Goal: Transaction & Acquisition: Purchase product/service

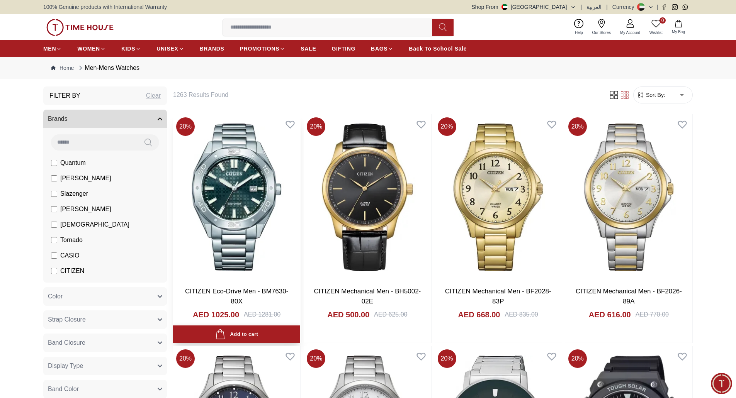
click at [246, 338] on div "Add to cart" at bounding box center [236, 334] width 43 height 10
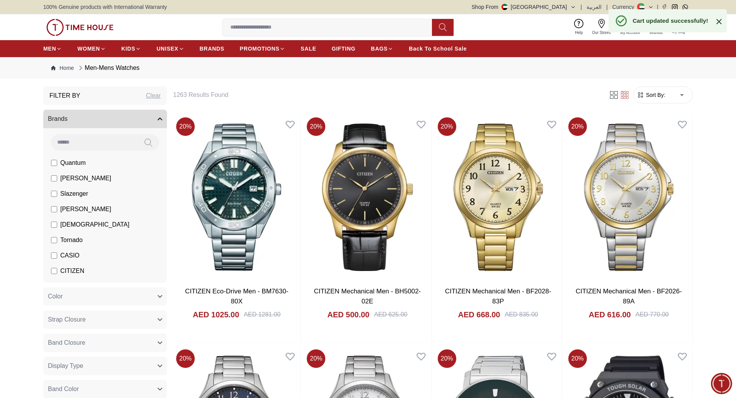
click at [716, 20] on icon at bounding box center [718, 21] width 9 height 9
click at [681, 29] on button "1 My Bag" at bounding box center [678, 27] width 22 height 18
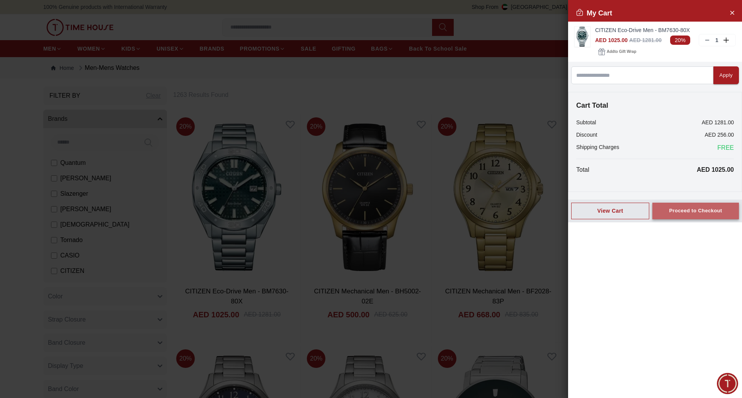
click at [677, 206] on button "Proceed to Checkout" at bounding box center [695, 211] width 87 height 17
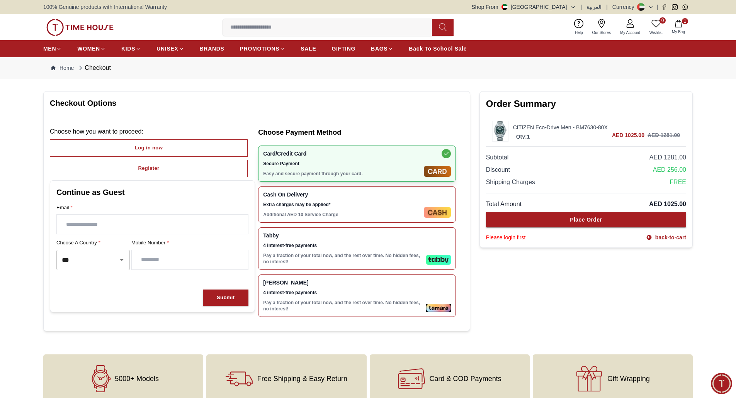
click at [137, 229] on input "text" at bounding box center [152, 224] width 191 height 19
type input "**********"
click at [219, 292] on button "Submit" at bounding box center [226, 298] width 46 height 17
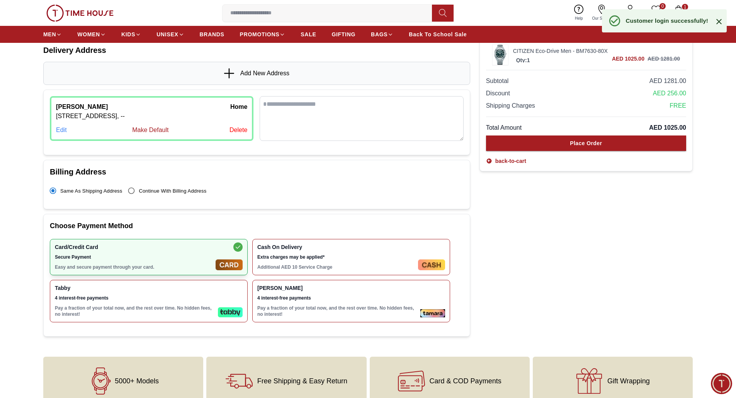
scroll to position [77, 0]
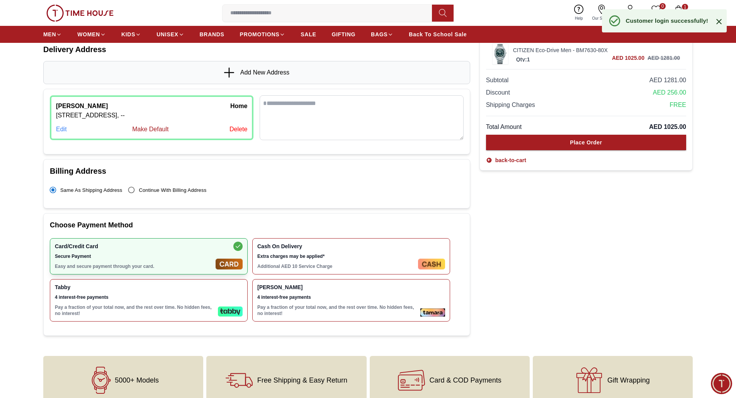
click at [140, 304] on div "Tabby 4 interest-free payments Pay a fraction of your total now, and the rest o…" at bounding box center [135, 300] width 160 height 32
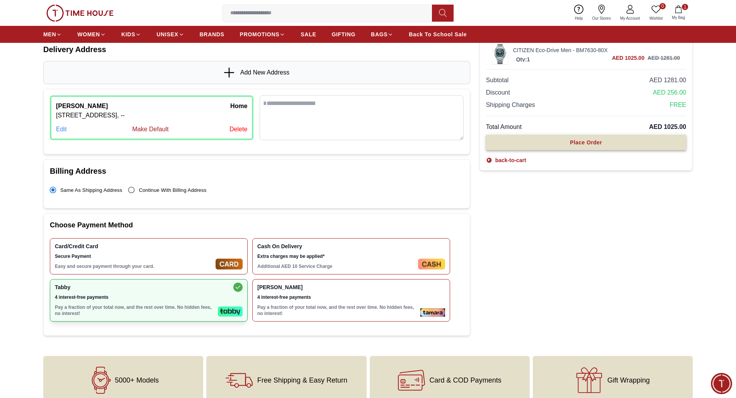
click at [596, 135] on button "Place Order" at bounding box center [586, 142] width 200 height 15
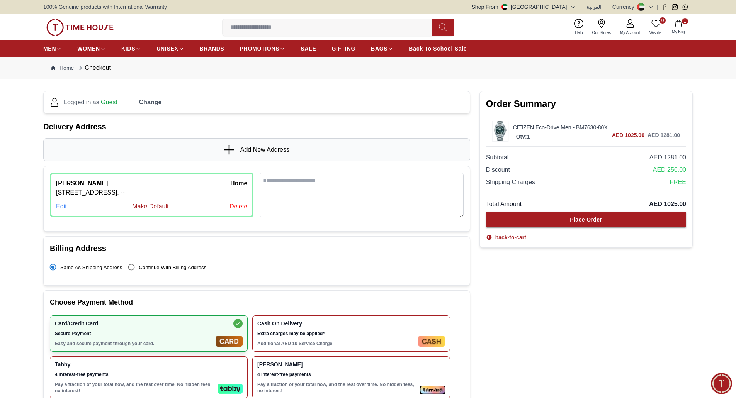
scroll to position [77, 0]
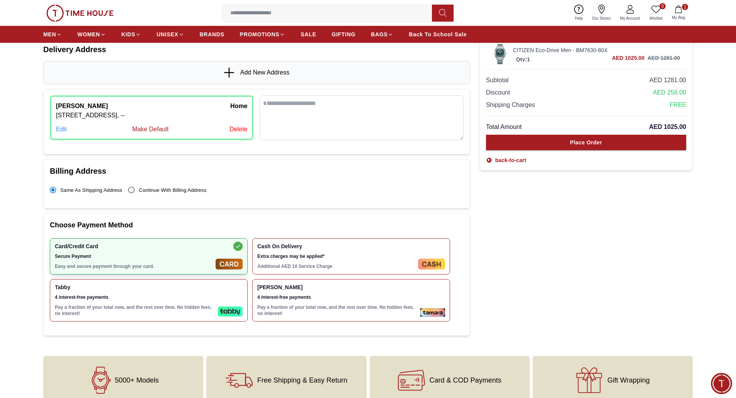
click at [552, 134] on div "Subtotal AED 1281.00 Discount AED 256.00 Shipping Charges FREE Total Amount AED…" at bounding box center [586, 116] width 200 height 95
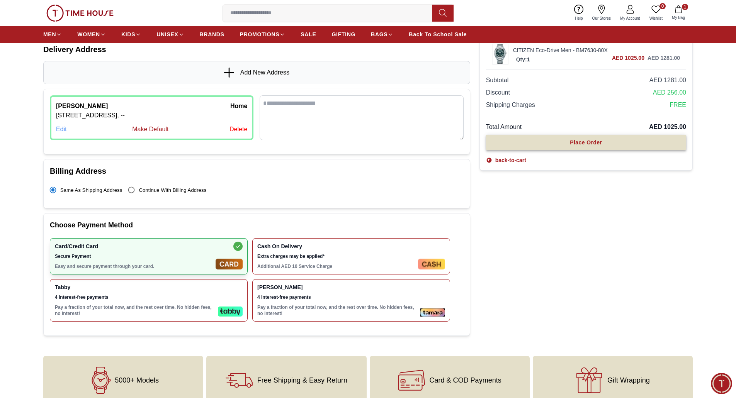
click at [549, 142] on button "Place Order" at bounding box center [586, 142] width 200 height 15
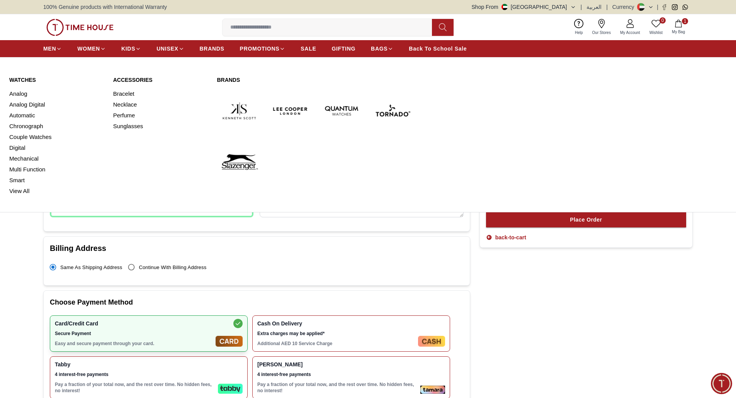
click at [12, 78] on link "Watches" at bounding box center [56, 80] width 95 height 8
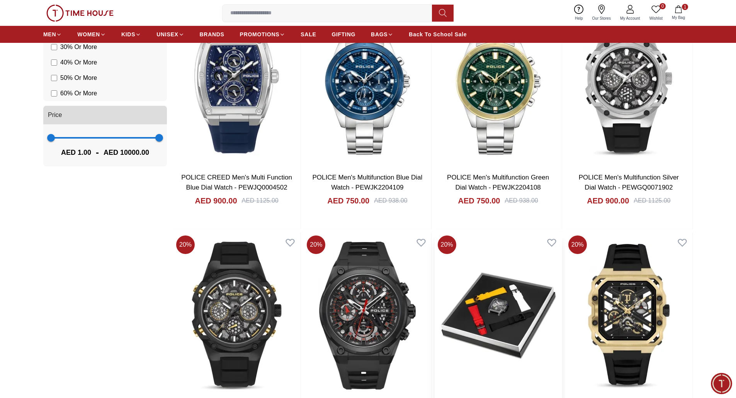
scroll to position [657, 0]
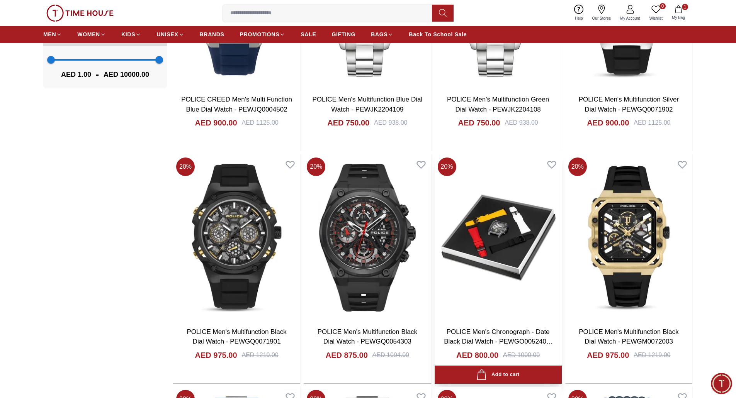
drag, startPoint x: 507, startPoint y: 375, endPoint x: 515, endPoint y: 360, distance: 16.8
click at [507, 375] on div "Add to cart" at bounding box center [497, 375] width 43 height 10
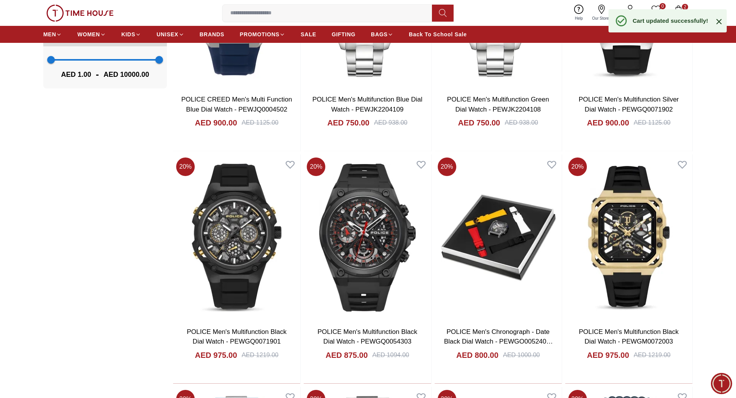
click at [679, 5] on button "2 My Bag" at bounding box center [678, 13] width 22 height 18
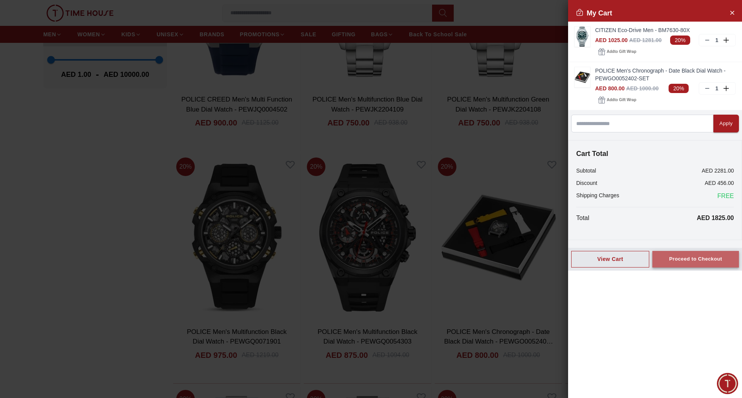
click at [661, 263] on button "Proceed to Checkout" at bounding box center [695, 259] width 87 height 17
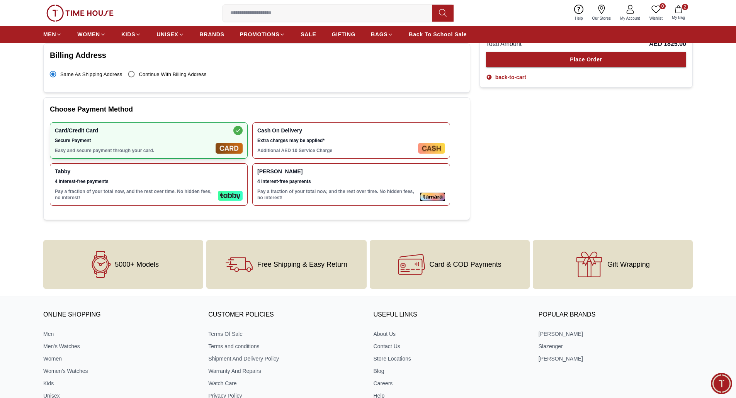
click at [142, 187] on div "Tabby 4 interest-free payments Pay a fraction of your total now, and the rest o…" at bounding box center [135, 184] width 160 height 32
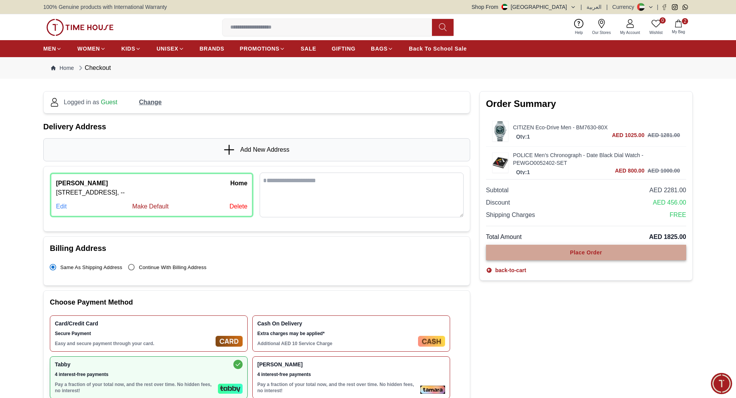
click at [619, 254] on button "Place Order" at bounding box center [586, 252] width 200 height 15
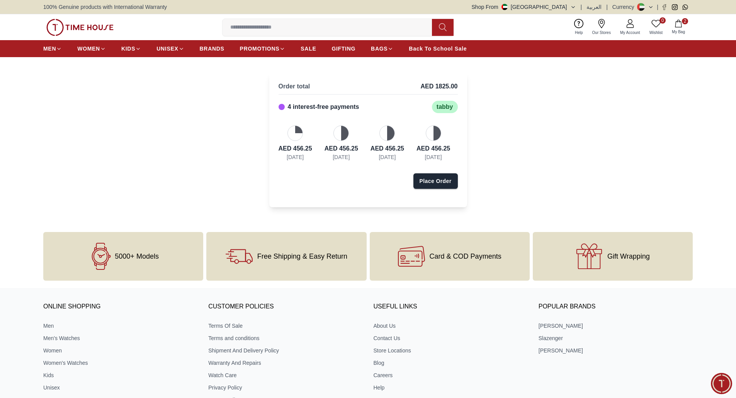
click at [93, 29] on img at bounding box center [79, 27] width 67 height 17
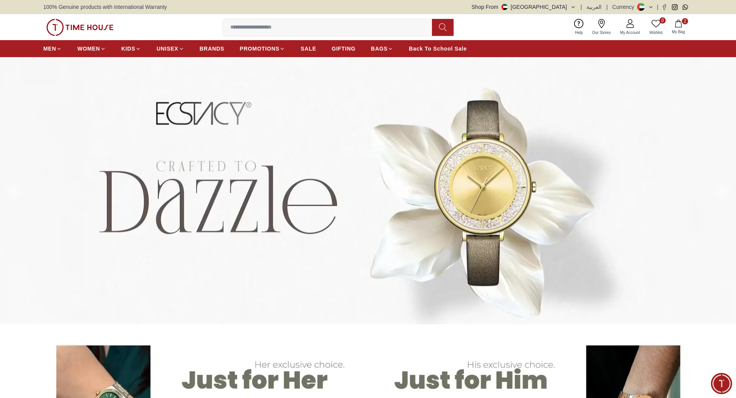
click at [675, 33] on span "My Bag" at bounding box center [678, 32] width 19 height 6
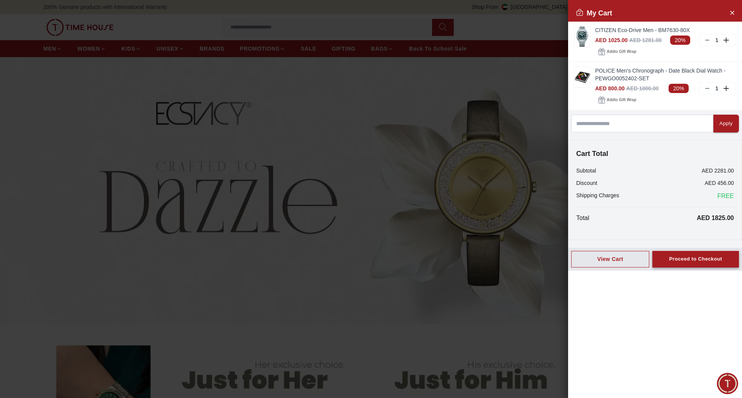
click at [683, 262] on div "Proceed to Checkout" at bounding box center [695, 259] width 53 height 9
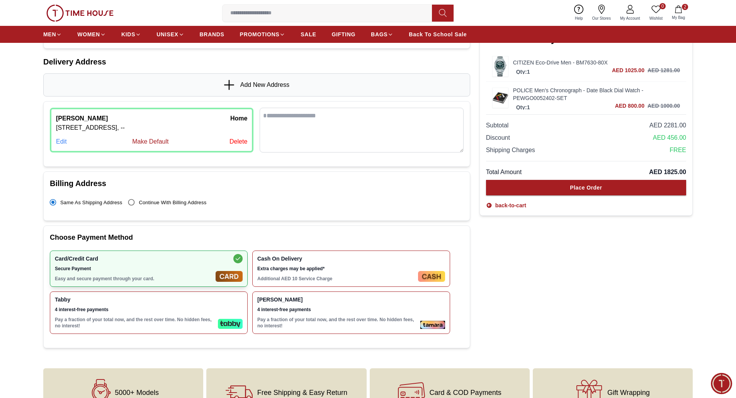
scroll to position [193, 0]
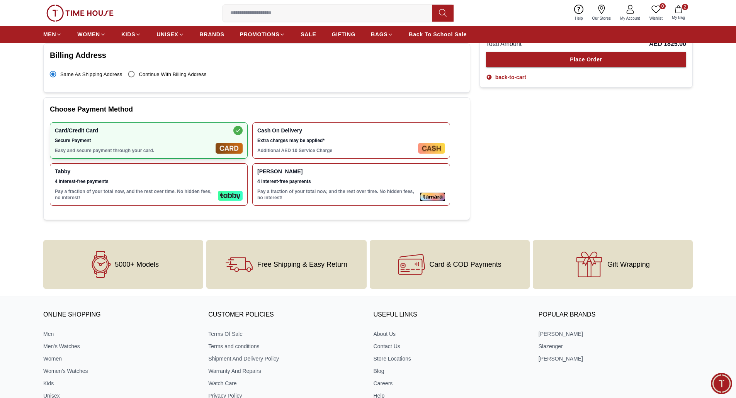
click at [141, 192] on p "Pay a fraction of your total now, and the rest over time. No hidden fees, no in…" at bounding box center [135, 195] width 160 height 12
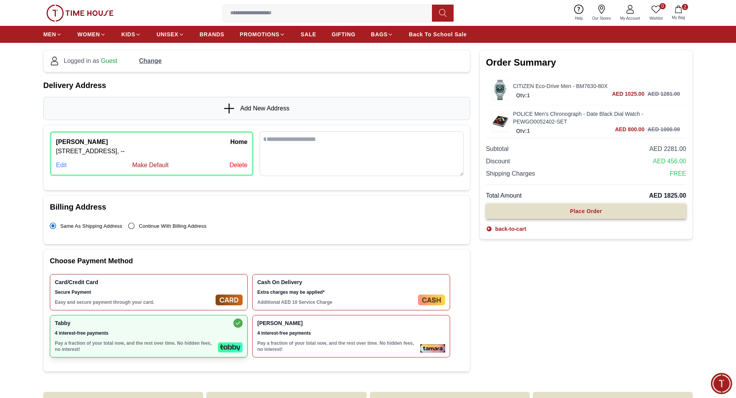
scroll to position [39, 0]
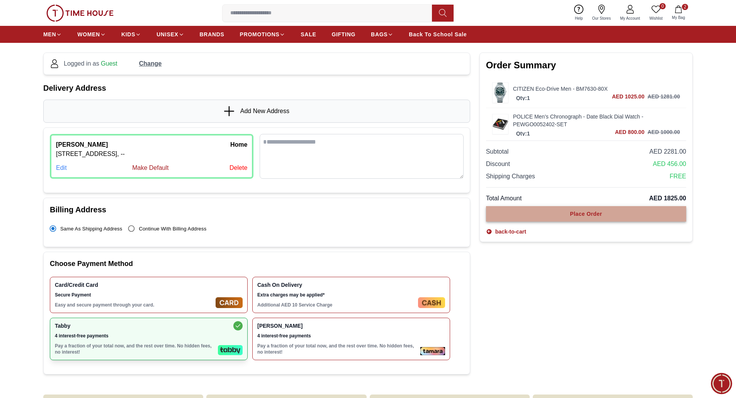
click at [575, 207] on button "Place Order" at bounding box center [586, 213] width 200 height 15
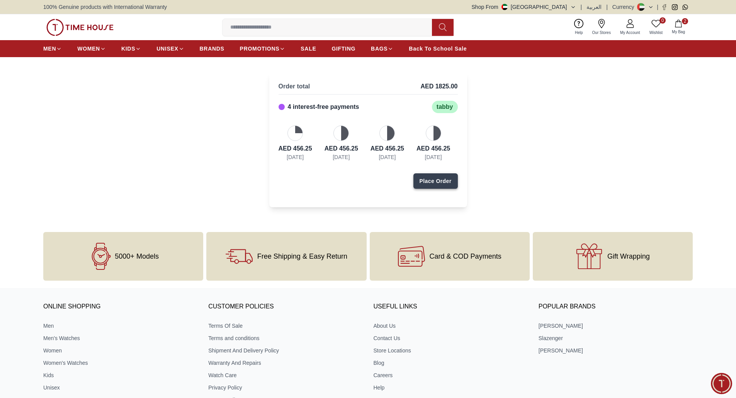
click at [443, 175] on button "Place Order" at bounding box center [435, 180] width 44 height 15
